Goal: Transaction & Acquisition: Purchase product/service

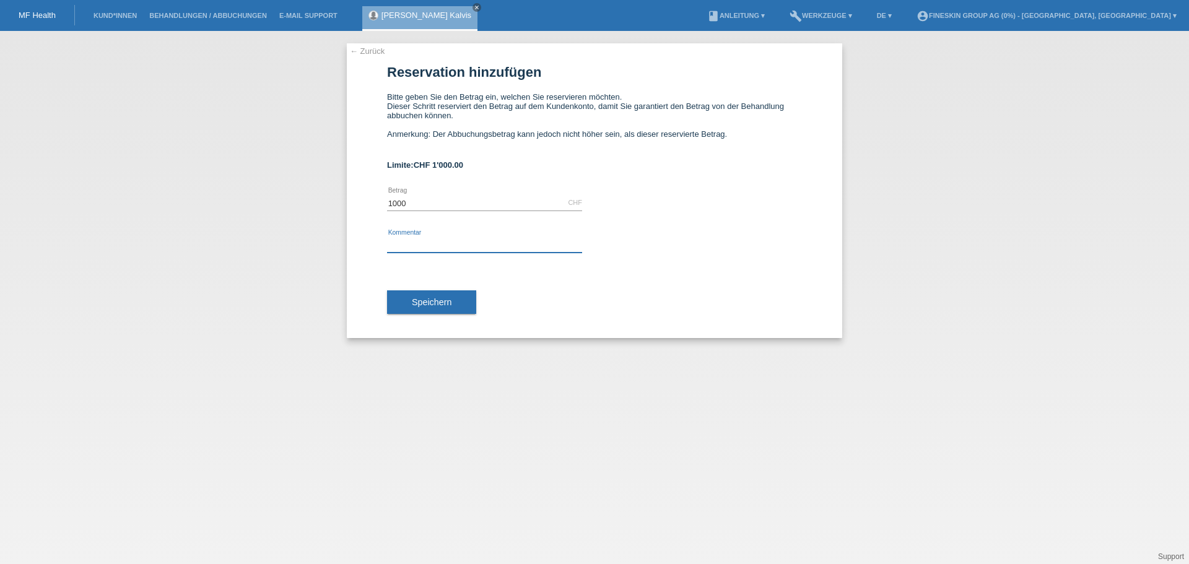
type input "1000.00"
click at [438, 242] on input "text" at bounding box center [484, 244] width 195 height 15
type input "Behandlung [PERSON_NAME] [DATE]"
click at [439, 299] on span "Speichern" at bounding box center [432, 302] width 40 height 10
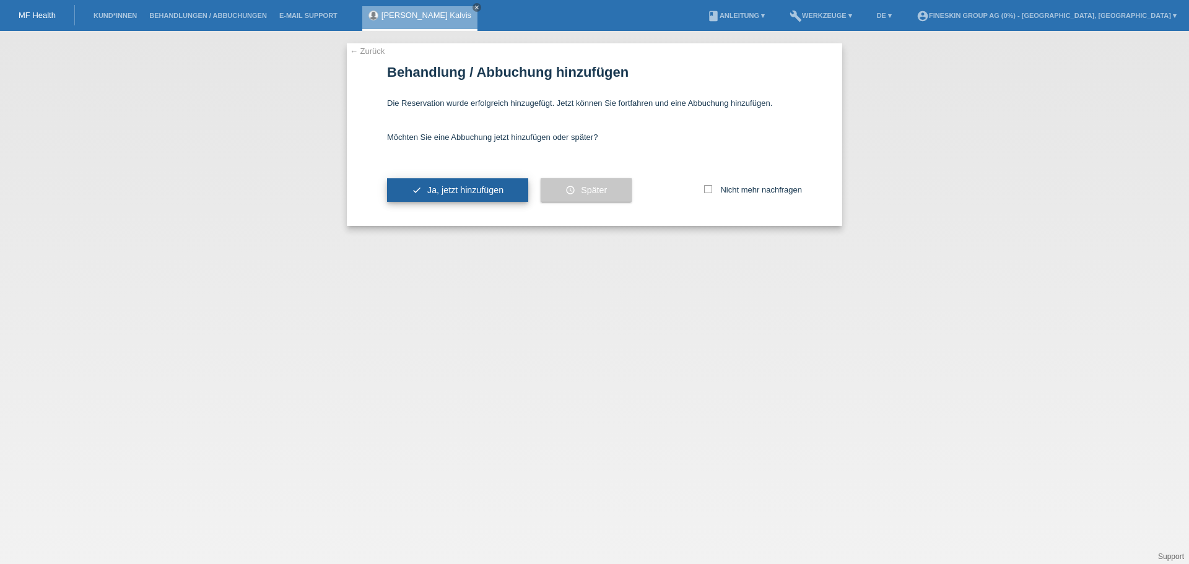
click at [459, 196] on button "check Ja, jetzt hinzufügen" at bounding box center [457, 190] width 141 height 24
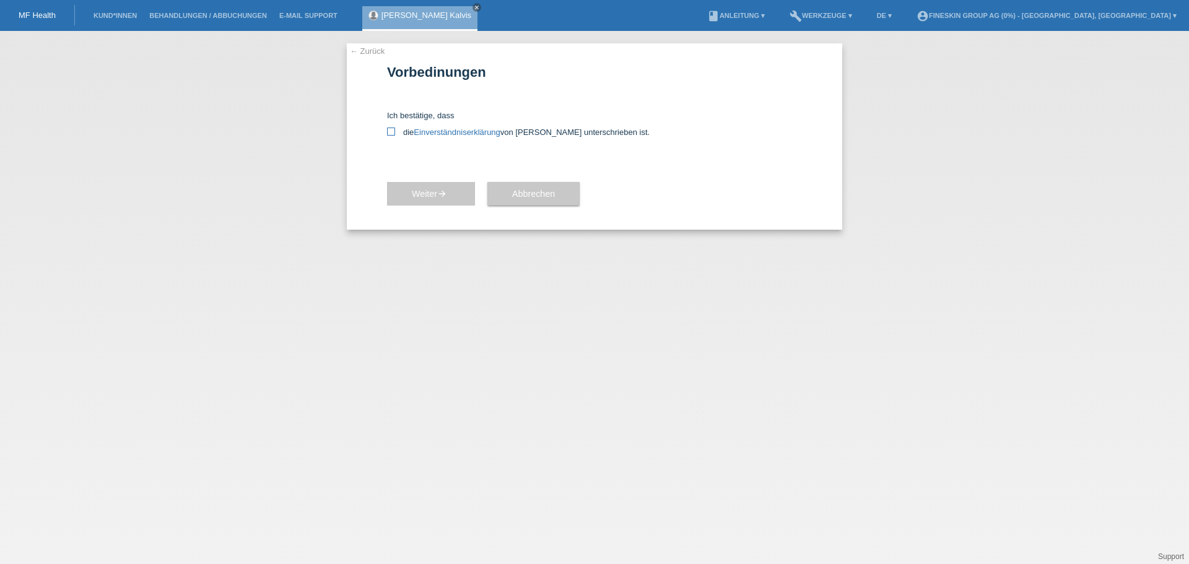
click at [390, 134] on icon at bounding box center [391, 132] width 8 height 8
click at [390, 134] on input "die Einverständniserklärung von der Kundin unterschrieben ist." at bounding box center [391, 132] width 8 height 8
checkbox input "true"
click at [428, 196] on span "Weiter arrow_forward" at bounding box center [431, 194] width 38 height 10
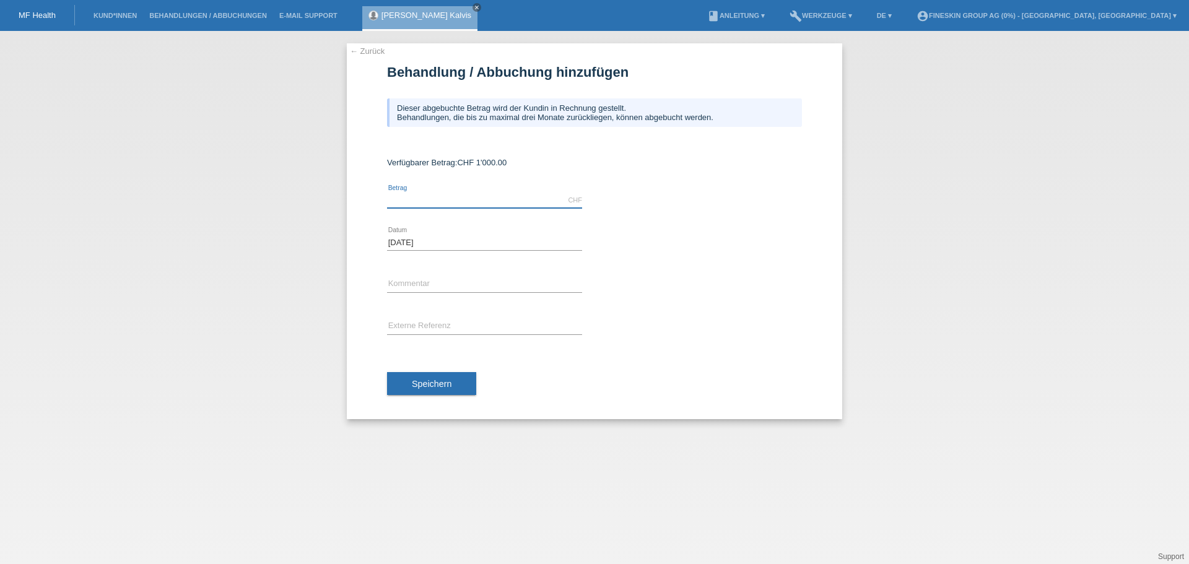
click at [428, 198] on input "text" at bounding box center [484, 200] width 195 height 15
type input "1000.00"
click at [424, 279] on input "text" at bounding box center [484, 284] width 195 height 15
drag, startPoint x: 520, startPoint y: 284, endPoint x: 477, endPoint y: 284, distance: 42.7
click at [476, 283] on input "Behandlung Dr. Redeker 23.07.2024" at bounding box center [484, 284] width 195 height 15
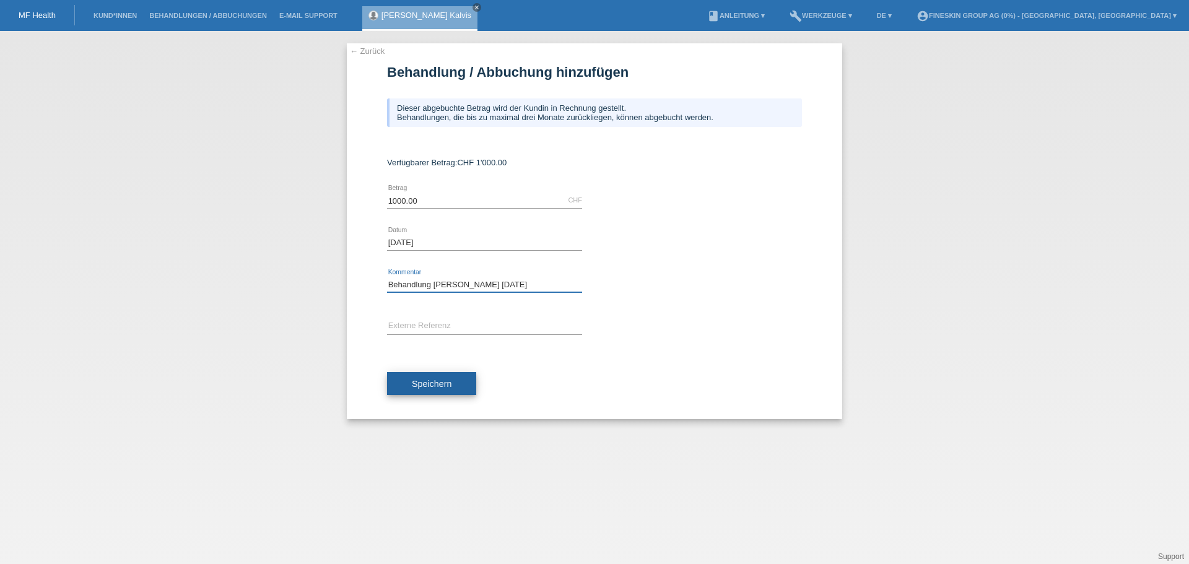
type input "Behandlung [PERSON_NAME] [DATE]"
click at [452, 388] on button "Speichern" at bounding box center [431, 384] width 89 height 24
